Goal: Task Accomplishment & Management: Use online tool/utility

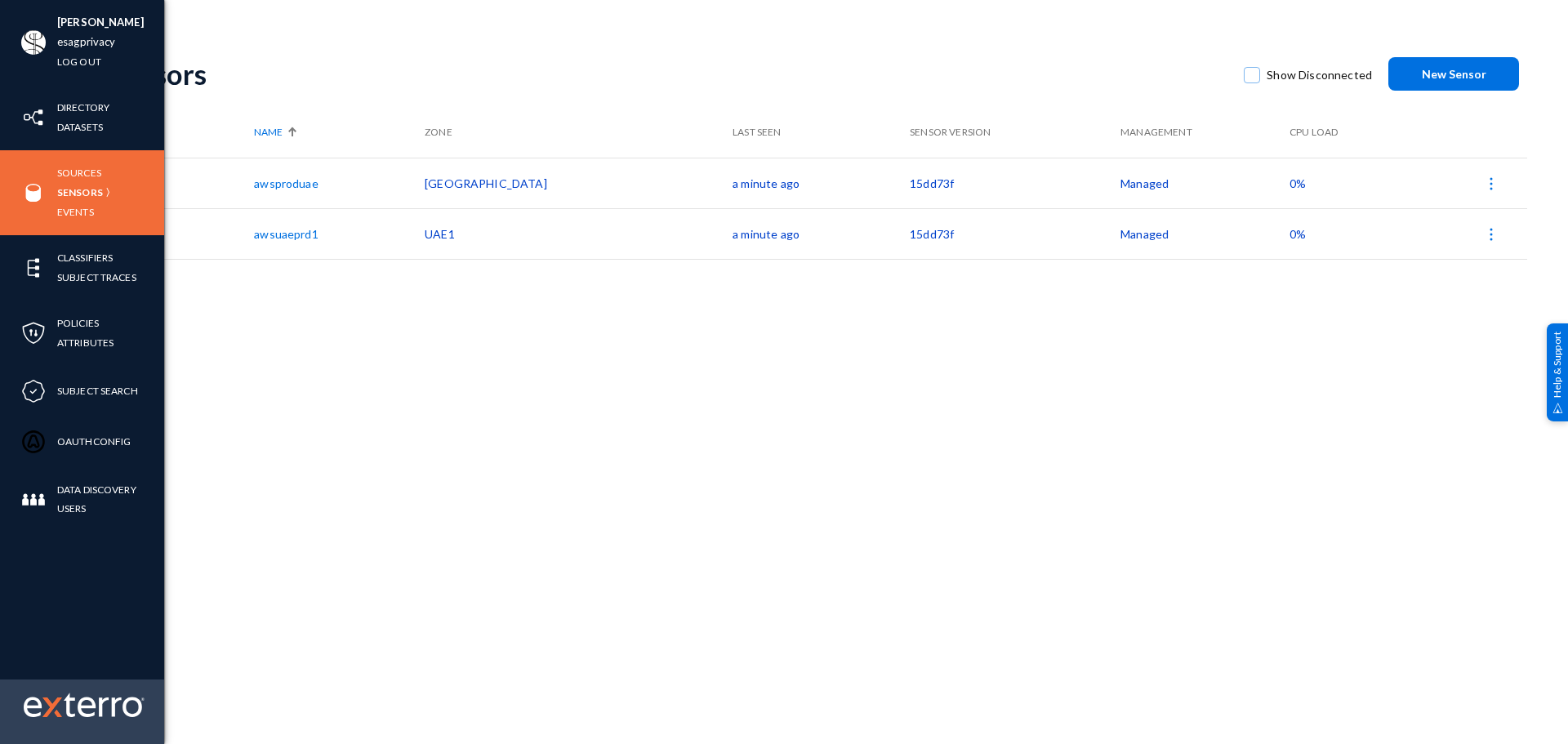
click at [49, 708] on img at bounding box center [52, 707] width 20 height 20
click at [48, 698] on div at bounding box center [82, 712] width 164 height 65
click at [48, 698] on img at bounding box center [52, 707] width 20 height 20
click at [65, 713] on img at bounding box center [84, 704] width 121 height 25
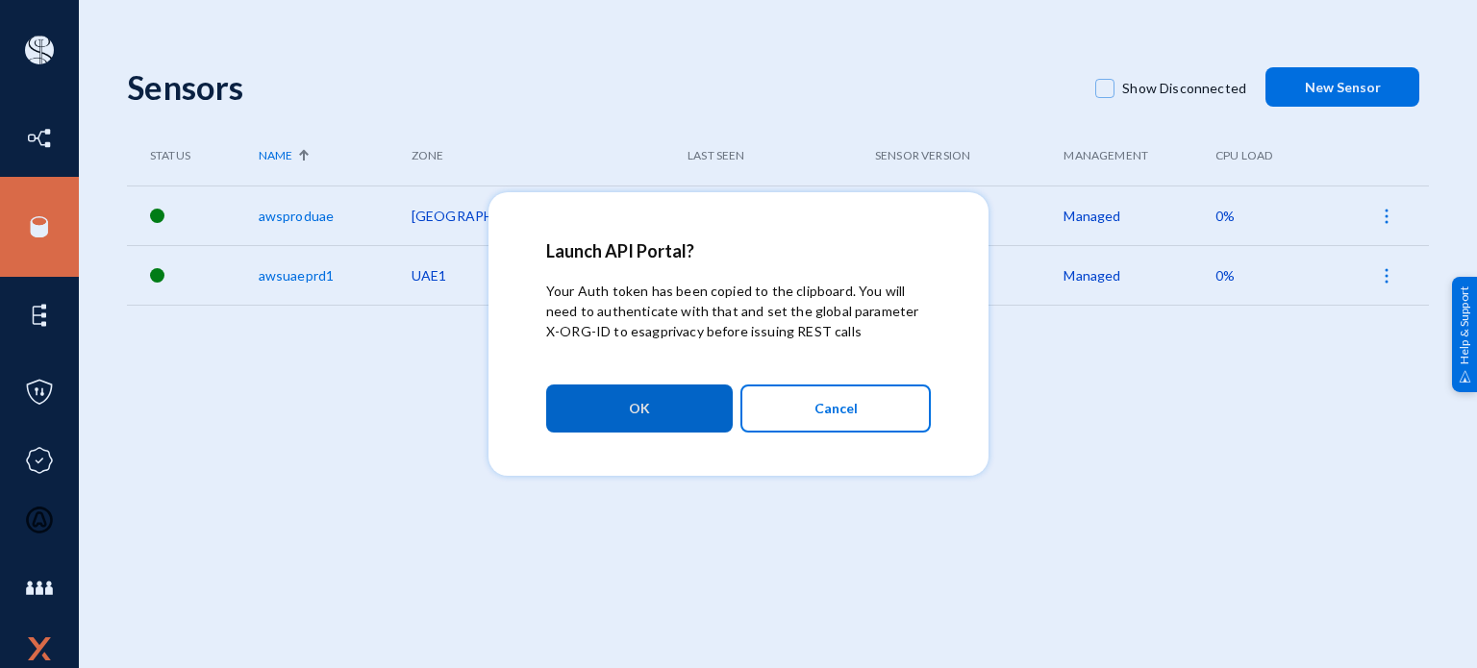
click at [789, 399] on button "Cancel" at bounding box center [835, 409] width 190 height 48
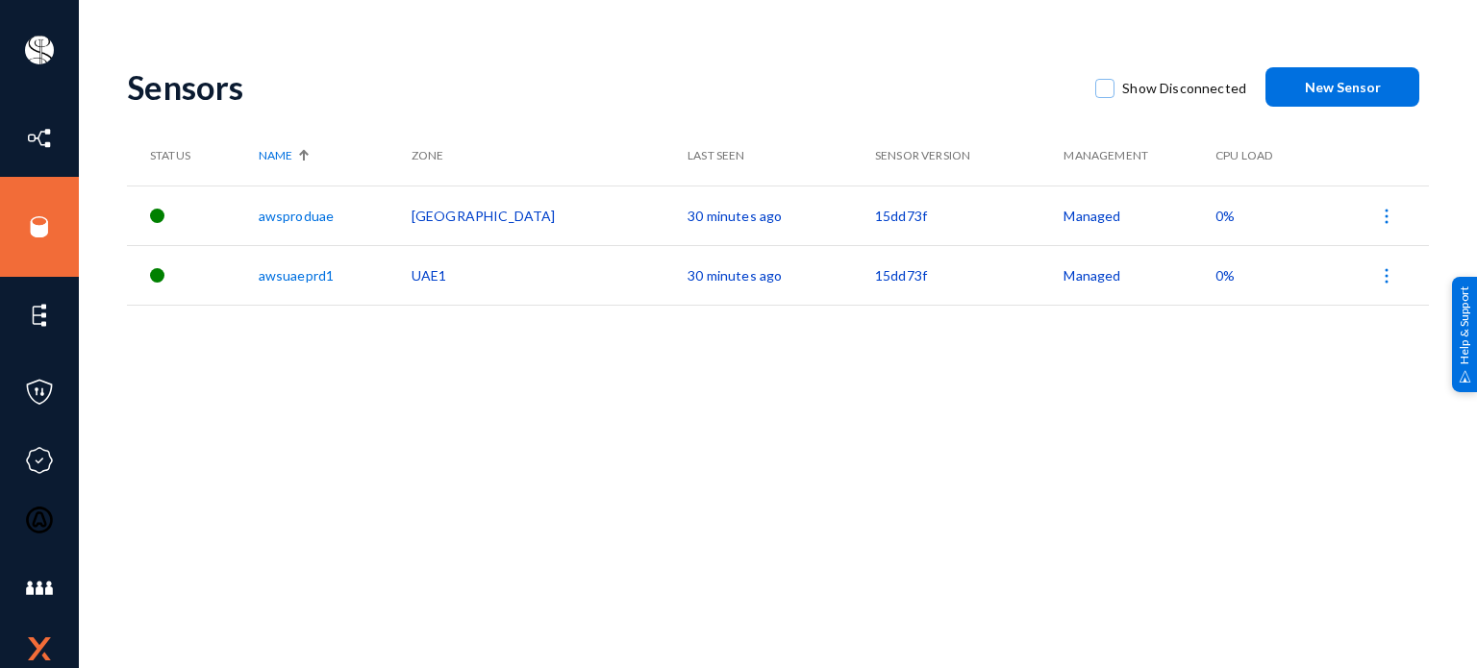
click at [1281, 21] on div "Samraj Krishnakumar esagprivacy Log out Directory Datasets Sources Sensors Even…" at bounding box center [738, 334] width 1477 height 668
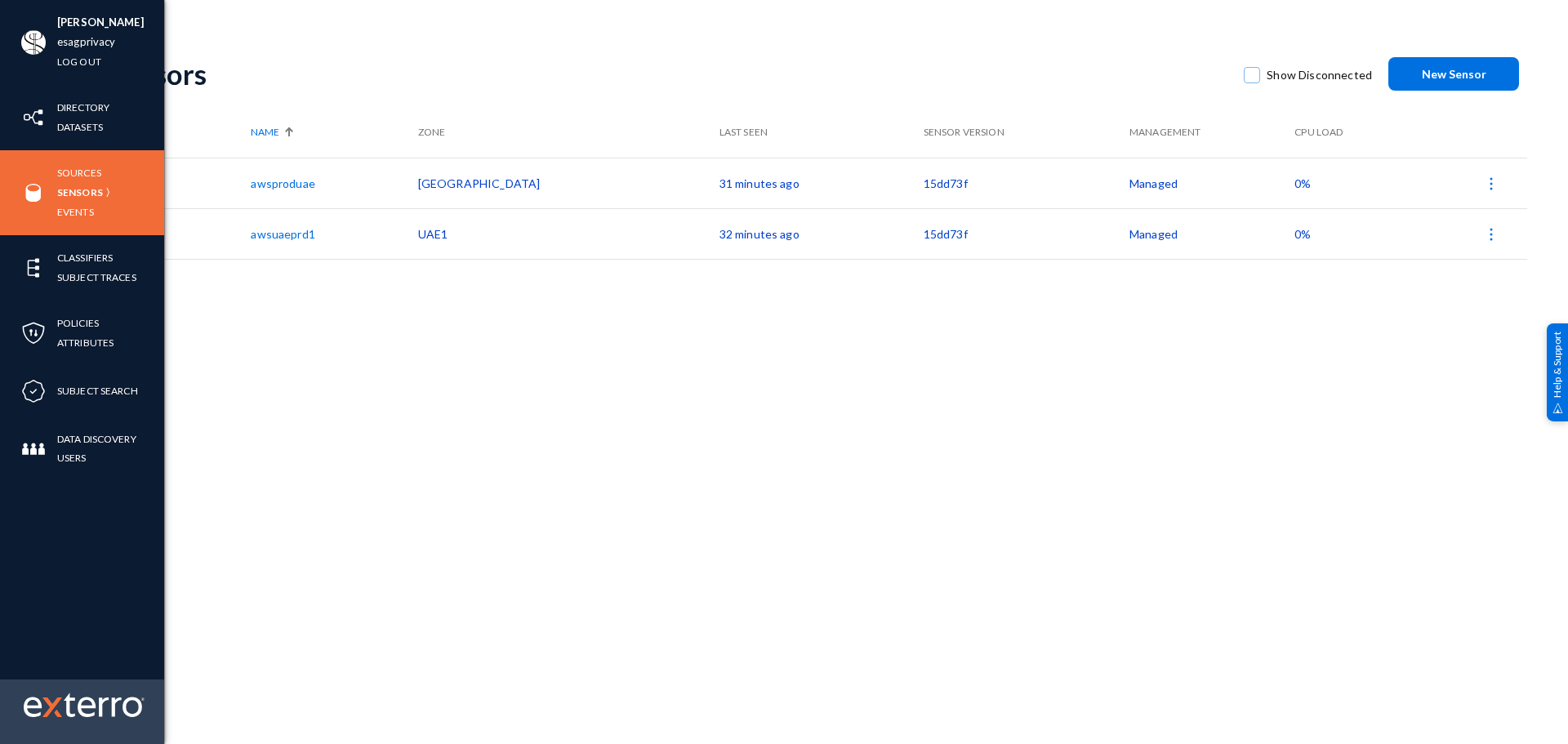
click at [58, 566] on img at bounding box center [52, 707] width 20 height 20
click at [79, 566] on img at bounding box center [84, 704] width 121 height 25
click at [59, 706] on img at bounding box center [52, 707] width 20 height 20
click at [72, 709] on img at bounding box center [84, 704] width 121 height 25
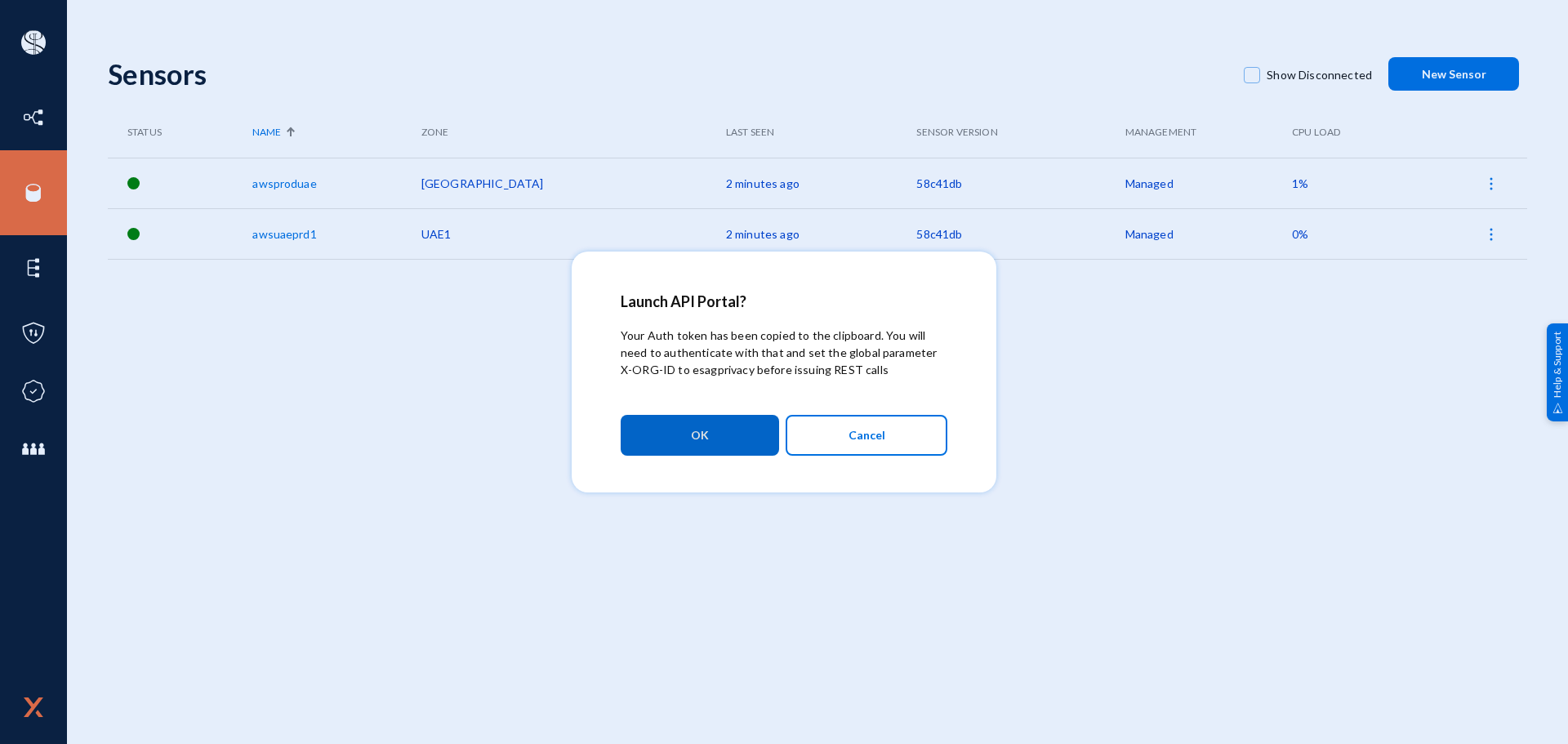
click at [829, 449] on button "Cancel" at bounding box center [866, 436] width 161 height 41
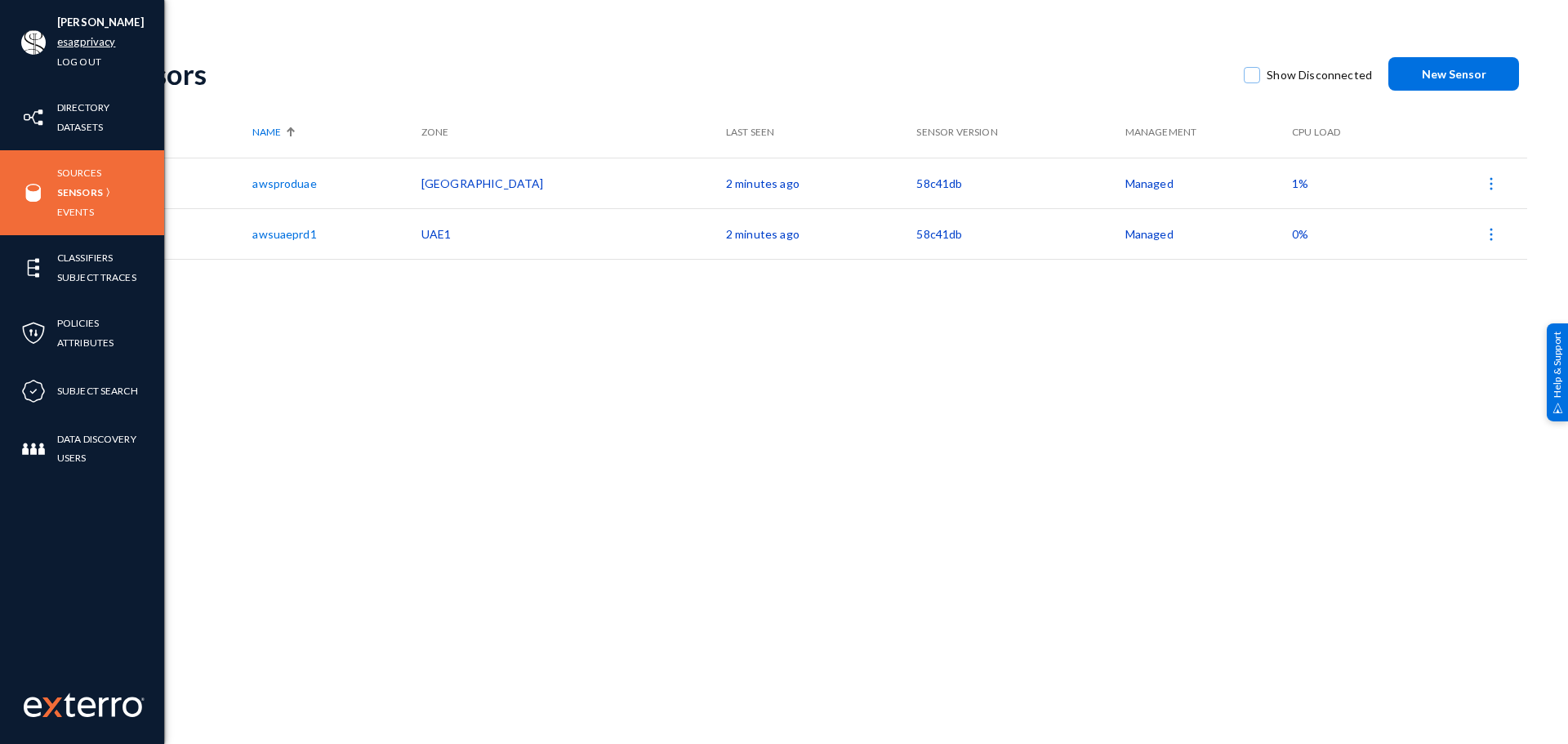
click at [100, 40] on link "esagprivacy" at bounding box center [86, 42] width 58 height 19
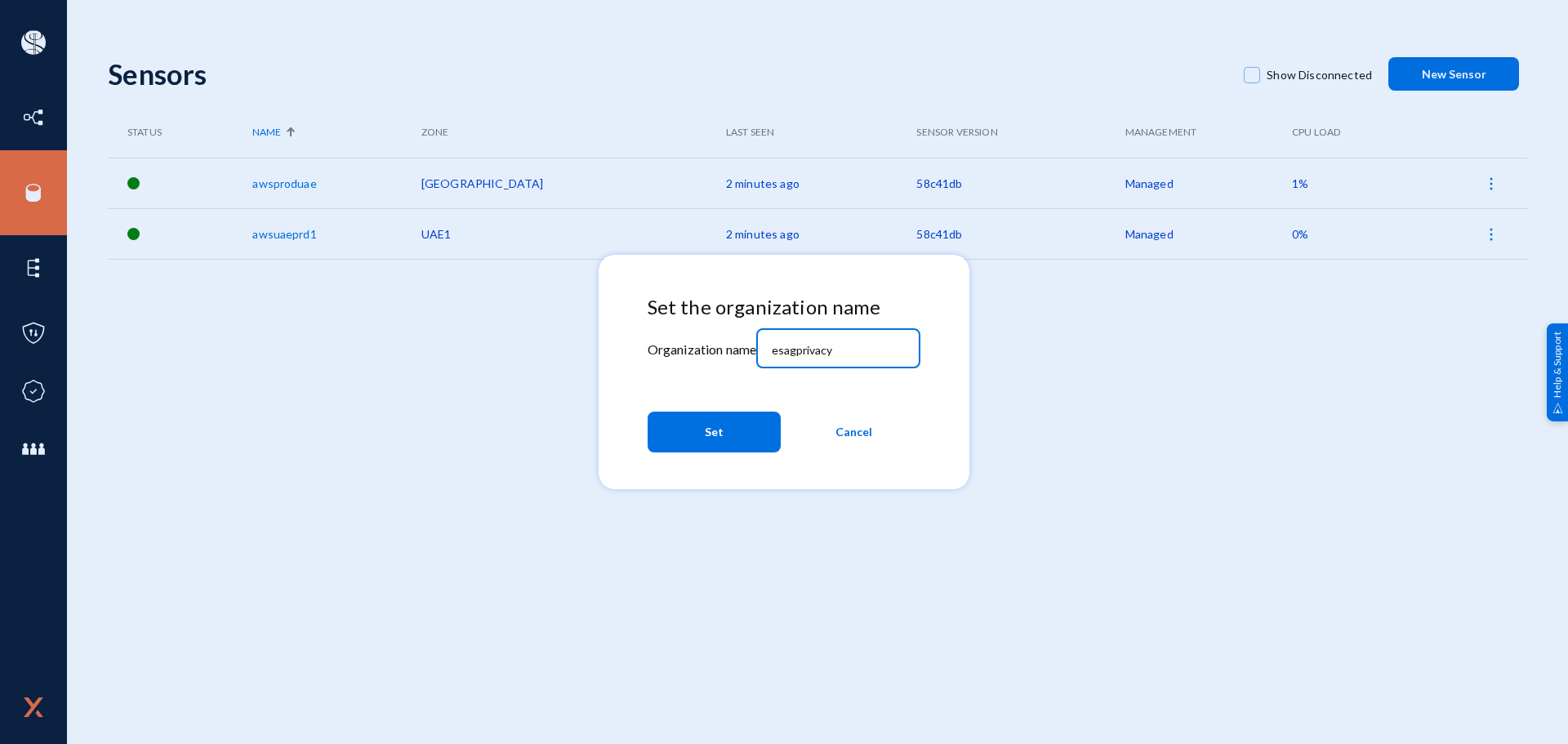
click at [860, 352] on input "esagprivacy" at bounding box center [842, 350] width 140 height 14
paste input "birdzi"
type input "birdzi"
click at [747, 427] on button "Set" at bounding box center [714, 432] width 133 height 41
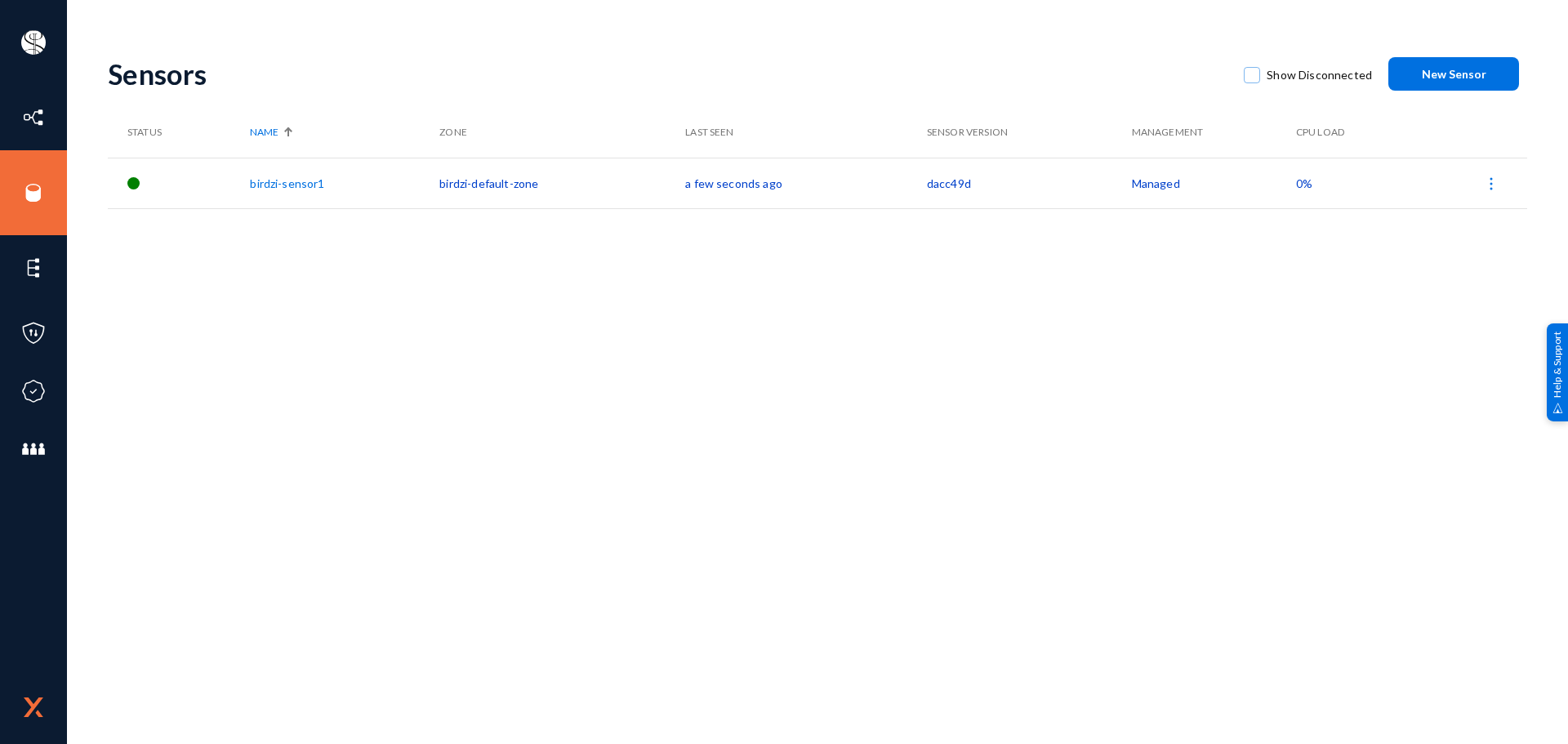
click at [1484, 186] on img at bounding box center [1491, 183] width 16 height 16
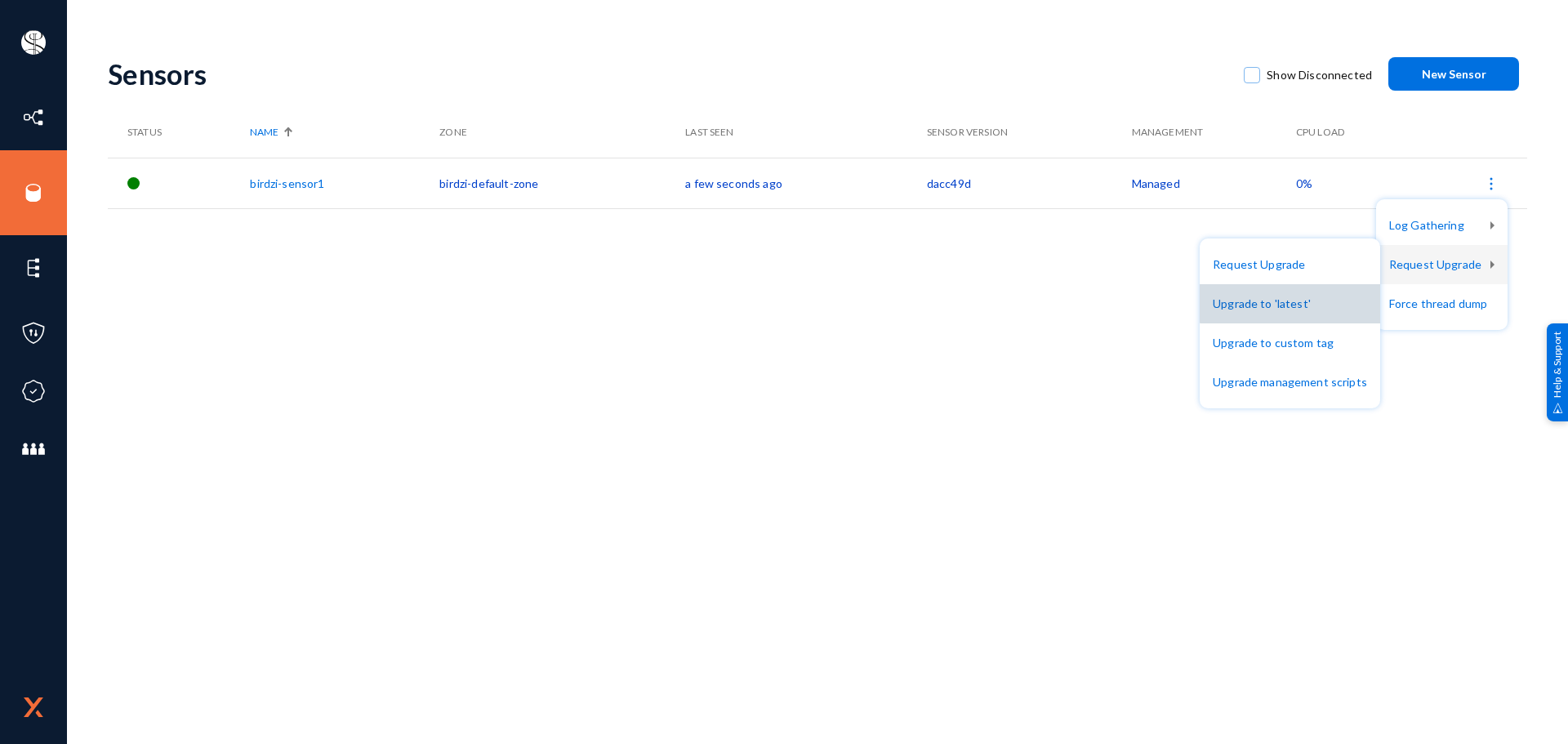
click at [1308, 300] on button "Upgrade to 'latest'" at bounding box center [1290, 304] width 181 height 39
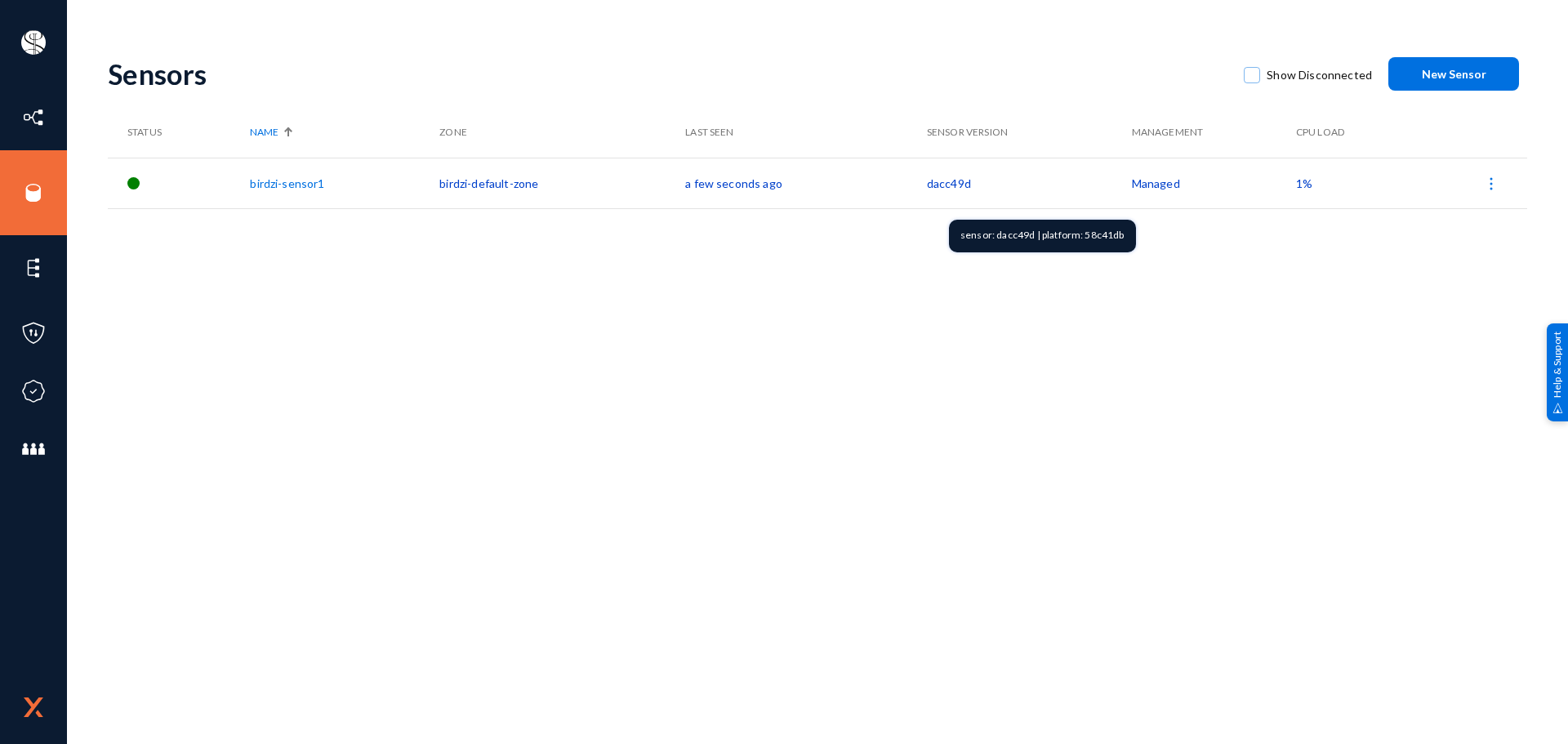
click at [951, 183] on td "dacc49d" at bounding box center [1029, 183] width 205 height 51
click at [1098, 231] on div "sensor: dacc49d | platform: 58c41db" at bounding box center [1042, 236] width 187 height 32
copy div "58c41db"
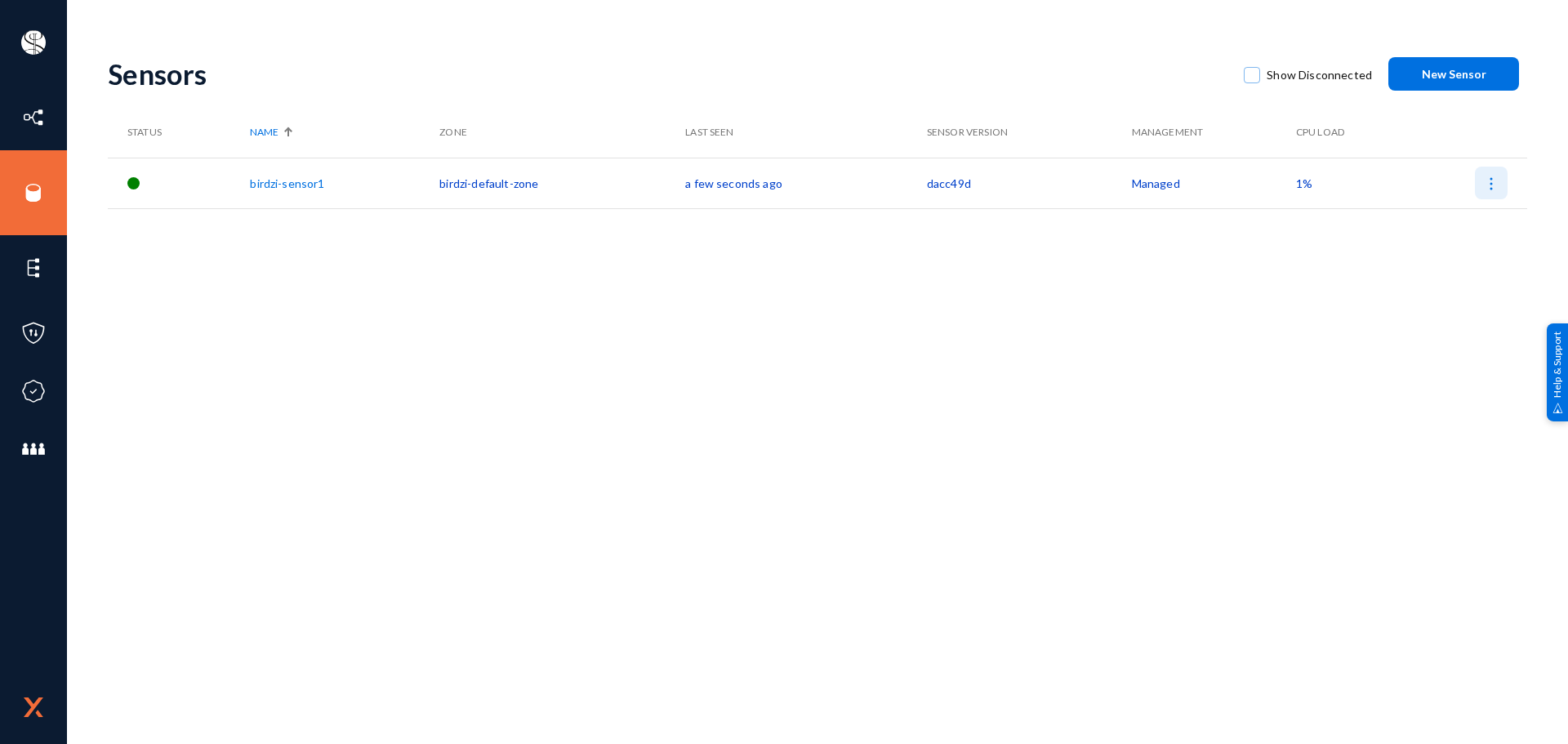
click at [1495, 182] on img at bounding box center [1491, 183] width 16 height 16
click at [1323, 341] on div at bounding box center [784, 372] width 1568 height 744
click at [1494, 189] on img at bounding box center [1491, 183] width 16 height 16
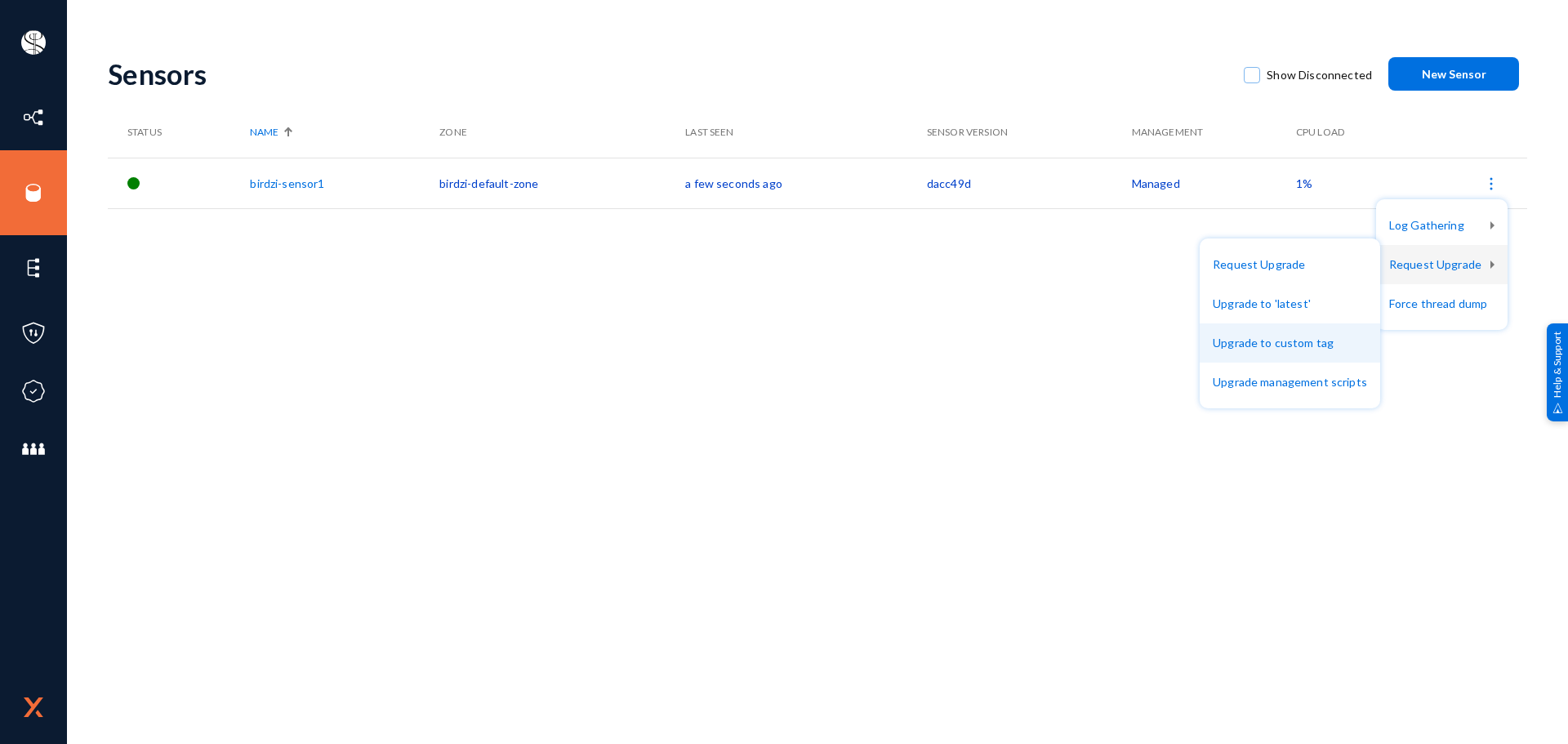
click at [1324, 337] on button "Upgrade to custom tag" at bounding box center [1290, 343] width 181 height 39
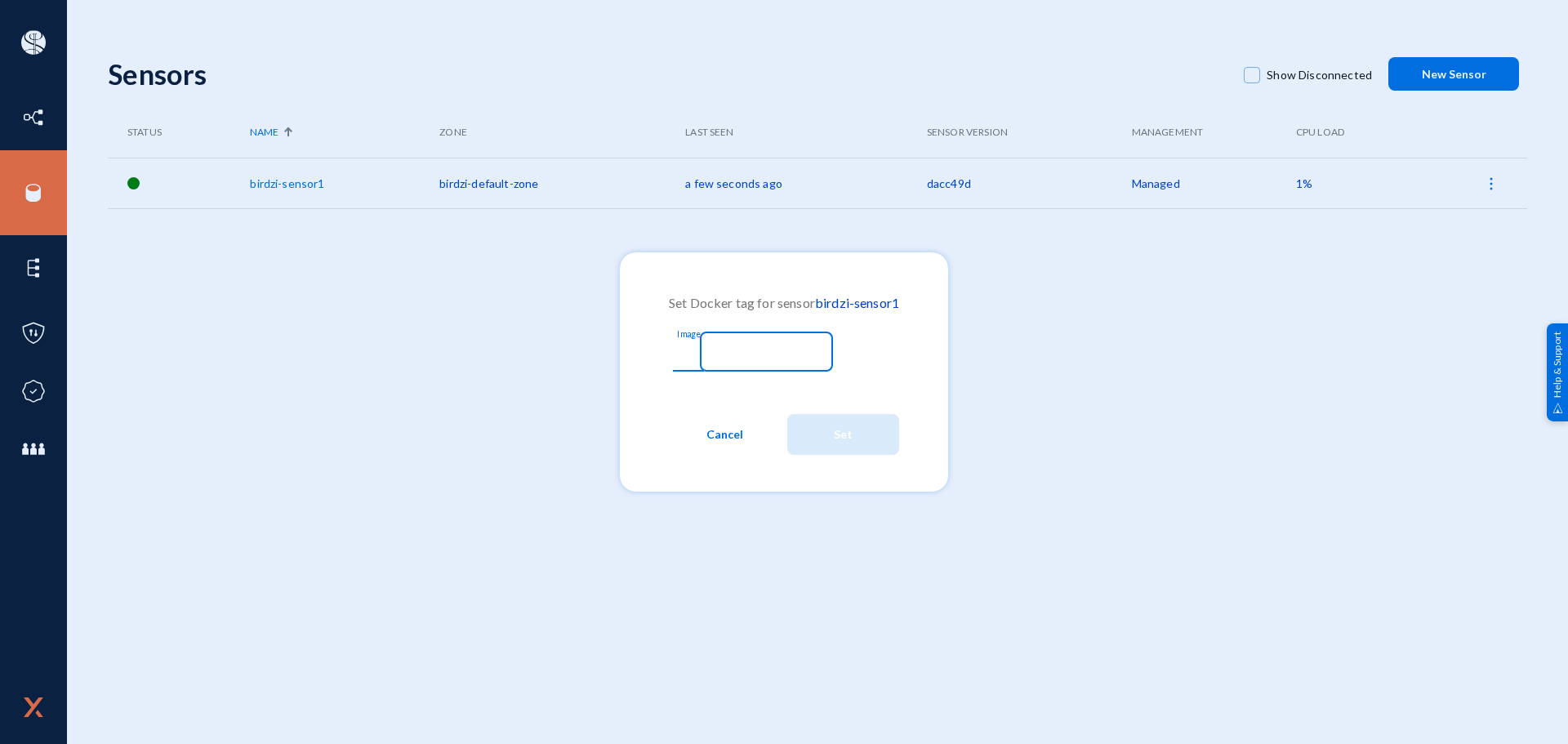
click at [801, 354] on input "Image" at bounding box center [753, 353] width 140 height 14
paste input "58c41db"
type input "58c41db"
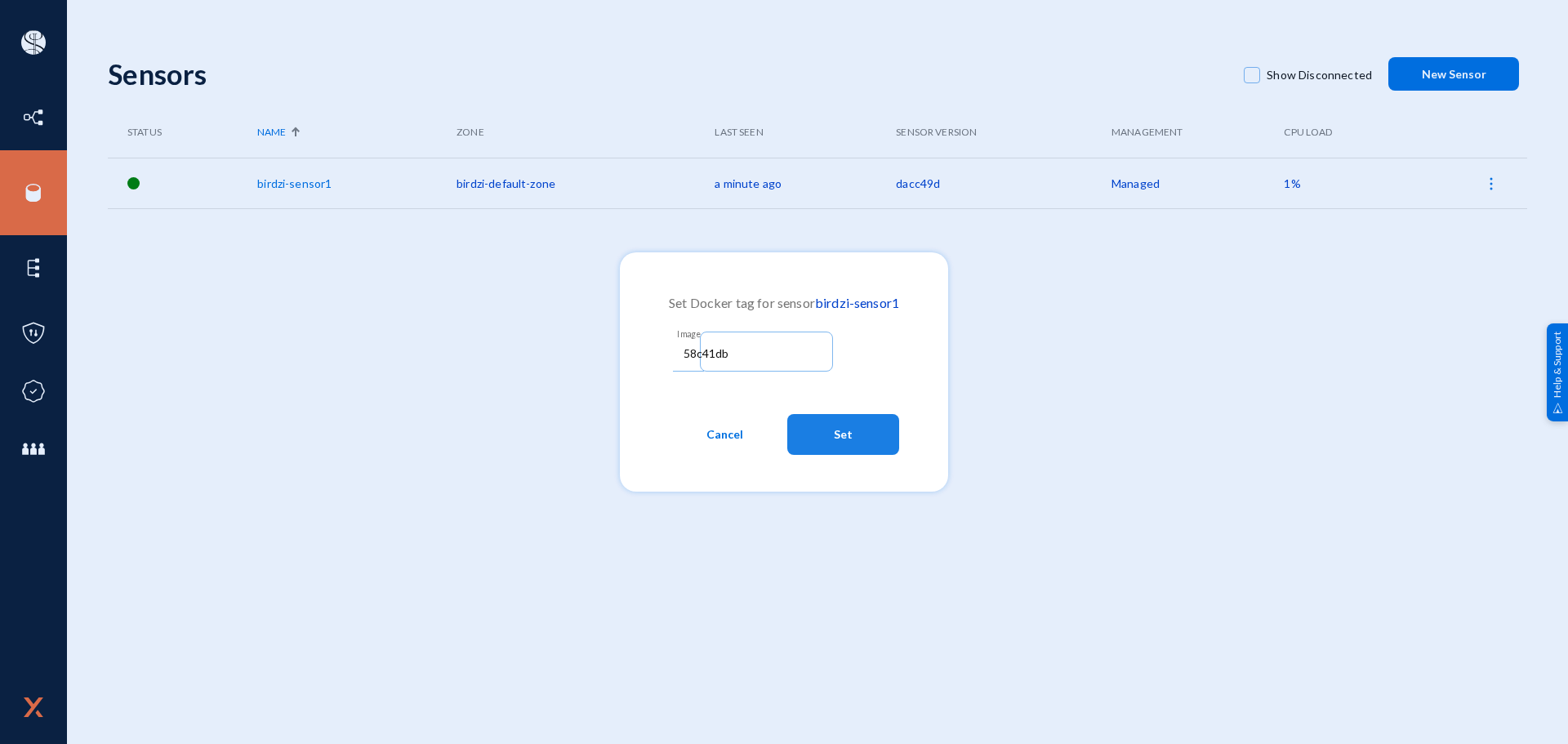
click at [831, 430] on button "Set" at bounding box center [843, 435] width 112 height 41
